Goal: Go to known website: Access a specific website the user already knows

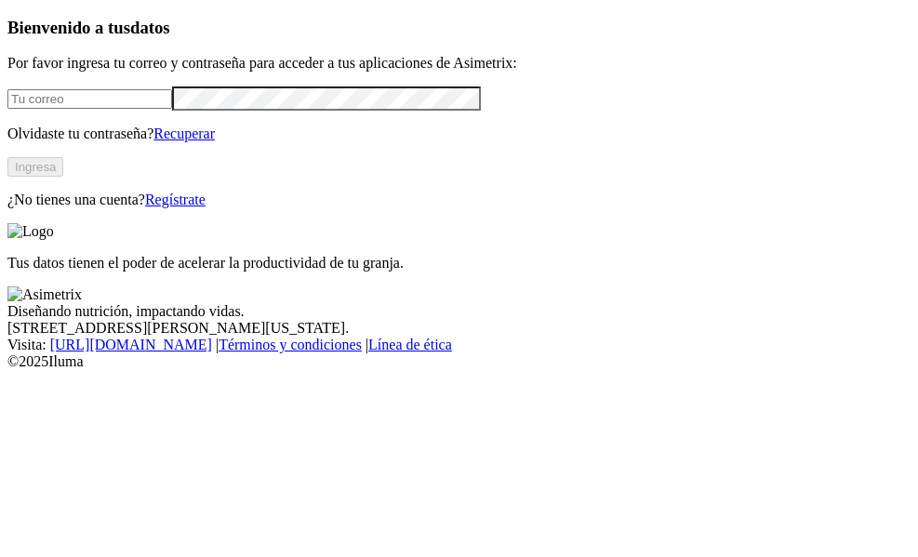
click at [158, 109] on input "email" at bounding box center [89, 99] width 165 height 20
type input "[PERSON_NAME][EMAIL_ADDRESS][PERSON_NAME][DOMAIN_NAME]"
click input "submit" at bounding box center [0, 0] width 0 height 0
